Goal: Task Accomplishment & Management: Use online tool/utility

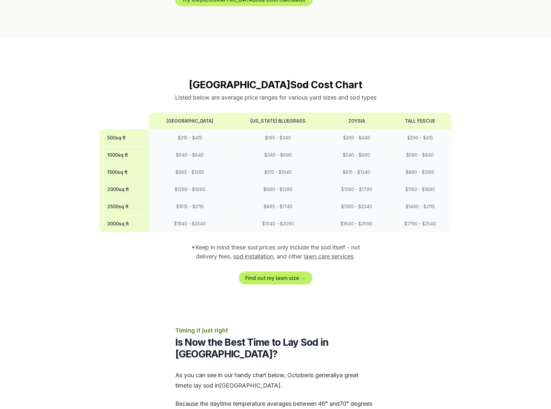
scroll to position [551, 0]
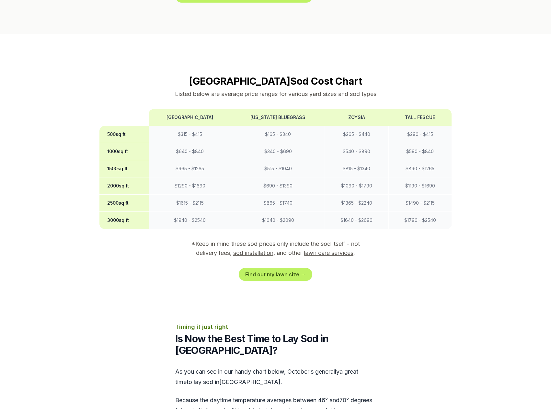
click at [268, 268] on link "Find out my lawn size →" at bounding box center [276, 274] width 74 height 13
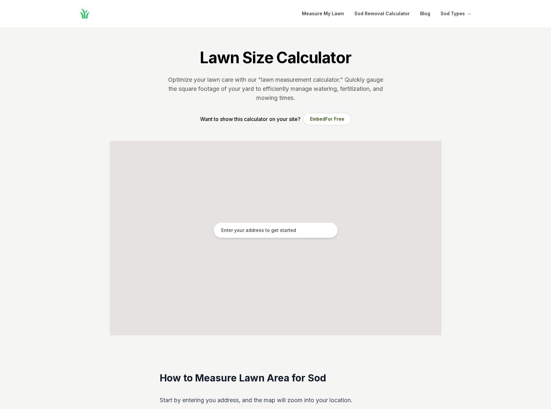
click at [240, 234] on input "text" at bounding box center [276, 230] width 124 height 16
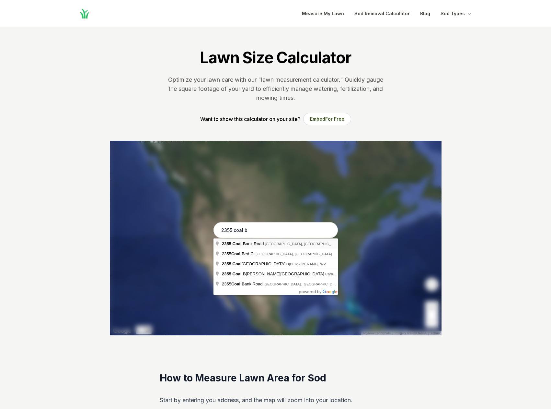
type input "[STREET_ADDRESS]"
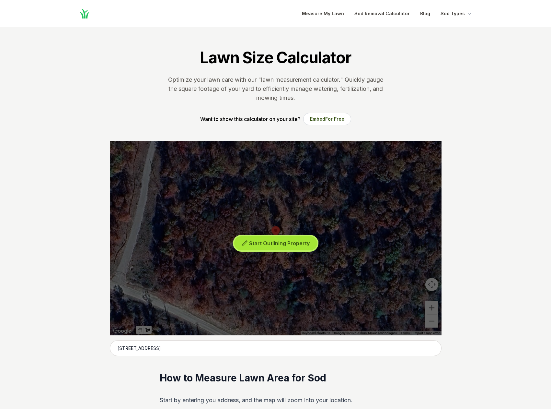
click at [248, 239] on button "Start Outlining Property" at bounding box center [275, 243] width 83 height 15
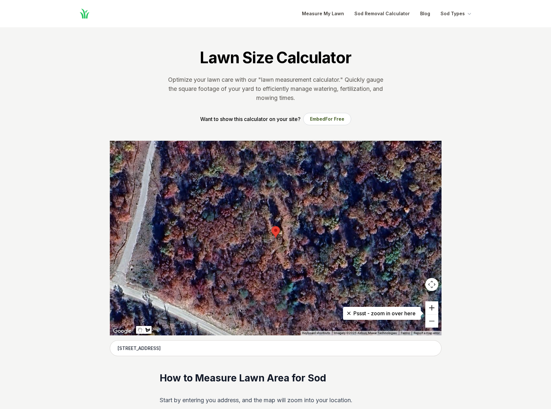
click at [433, 307] on button "Zoom in" at bounding box center [432, 307] width 13 height 13
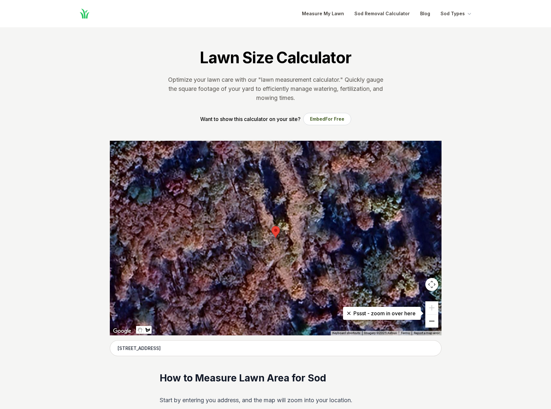
click at [428, 322] on button "Zoom out" at bounding box center [432, 320] width 13 height 13
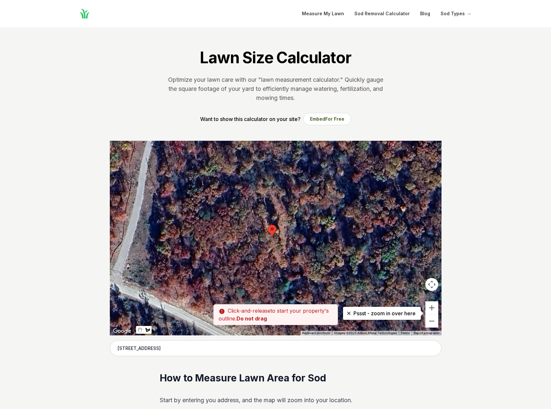
drag, startPoint x: 245, startPoint y: 237, endPoint x: 242, endPoint y: 236, distance: 3.6
click at [242, 236] on div at bounding box center [276, 238] width 332 height 194
drag, startPoint x: 245, startPoint y: 238, endPoint x: 245, endPoint y: 244, distance: 5.9
click at [245, 244] on div at bounding box center [276, 238] width 332 height 194
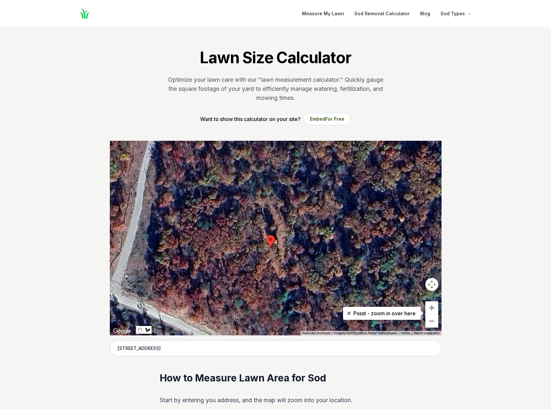
click at [245, 247] on div at bounding box center [276, 238] width 332 height 194
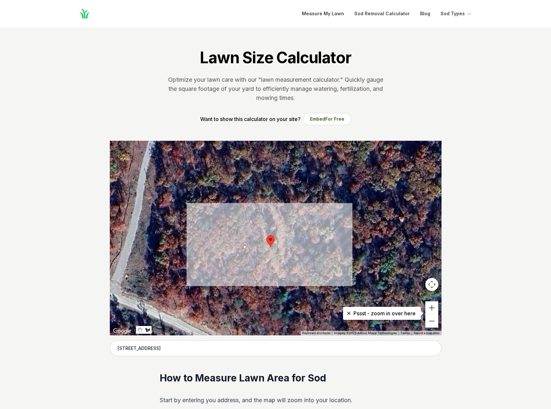
click at [317, 263] on div at bounding box center [276, 238] width 332 height 194
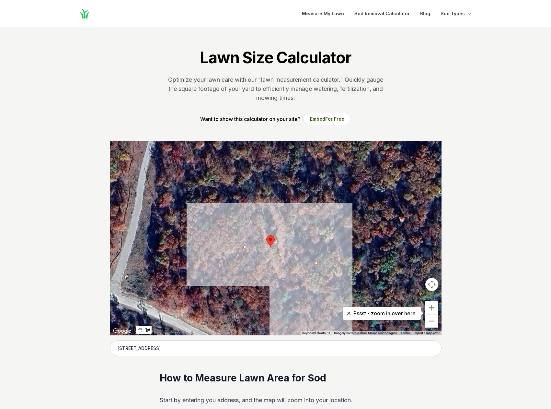
click at [306, 309] on div at bounding box center [276, 238] width 332 height 194
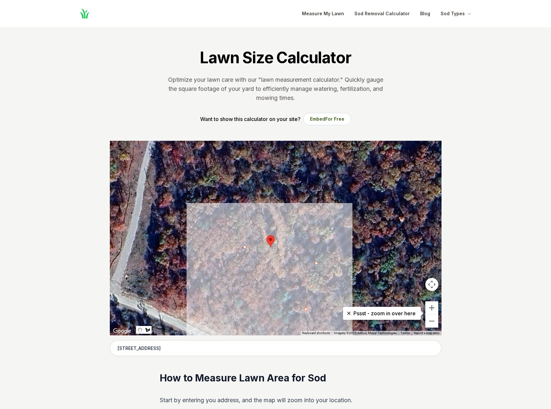
click at [234, 290] on div at bounding box center [276, 238] width 332 height 194
click at [245, 248] on div at bounding box center [276, 238] width 332 height 194
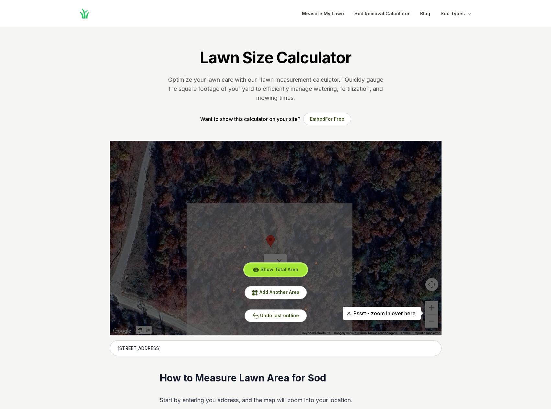
click at [272, 267] on span "Show Total Area" at bounding box center [280, 269] width 38 height 6
